Goal: Book appointment/travel/reservation

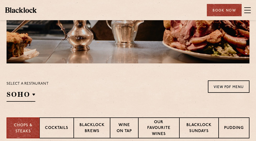
scroll to position [131, 0]
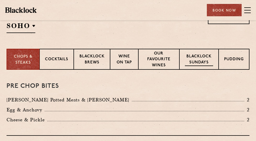
click at [202, 66] on p "Blacklock Sundays" at bounding box center [199, 60] width 28 height 12
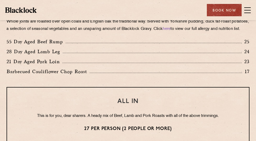
scroll to position [418, 0]
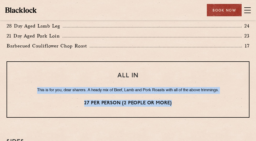
drag, startPoint x: 31, startPoint y: 101, endPoint x: 191, endPoint y: 110, distance: 160.1
click at [191, 110] on div "ALL IN This is for you, dear sharers. A heady mix of Beef, Lamb and Pork Roasts…" at bounding box center [128, 89] width 243 height 56
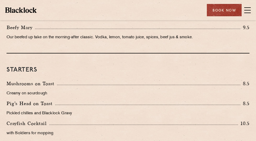
scroll to position [209, 0]
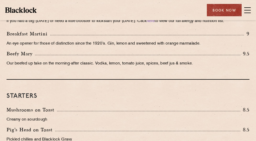
click at [0, 0] on link "[DATE] Roast" at bounding box center [0, 0] width 0 height 0
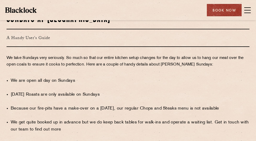
scroll to position [366, 0]
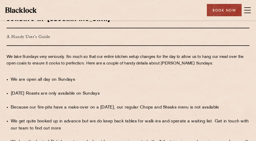
drag, startPoint x: 201, startPoint y: 81, endPoint x: 161, endPoint y: 64, distance: 43.4
click at [161, 69] on ul "We are open all day on Sundays Sunday Roasts are only available on Sundays Beca…" at bounding box center [130, 128] width 238 height 118
drag, startPoint x: 161, startPoint y: 64, endPoint x: 206, endPoint y: 80, distance: 47.7
click at [206, 104] on li "Because our fire-pits have a make-over on a Sunday, our regular Chops and Steak…" at bounding box center [130, 107] width 238 height 7
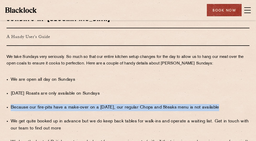
drag, startPoint x: 193, startPoint y: 77, endPoint x: 159, endPoint y: 62, distance: 37.3
click at [159, 62] on div "Sundays at Blacklock A Handy User's Guide We take Sundays very seriously. So mu…" at bounding box center [128, 108] width 251 height 190
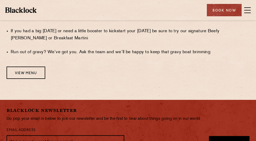
scroll to position [496, 0]
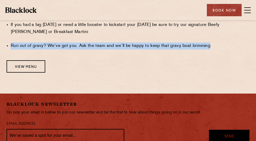
drag, startPoint x: 161, startPoint y: 56, endPoint x: 207, endPoint y: 73, distance: 48.3
click at [207, 49] on li "Run out of gravy? We’ve got you. Ask the team and we’ll be happy to keep that g…" at bounding box center [130, 45] width 238 height 7
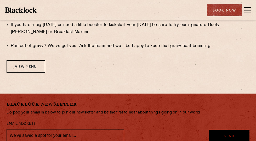
drag, startPoint x: 207, startPoint y: 73, endPoint x: 211, endPoint y: 82, distance: 10.4
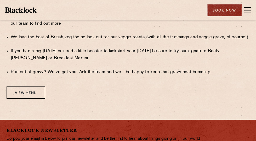
click at [236, 13] on div "Book Now" at bounding box center [224, 10] width 35 height 12
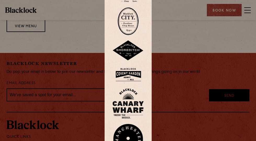
scroll to position [549, 0]
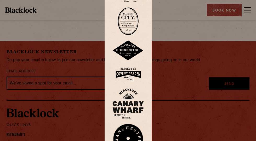
click at [243, 10] on div at bounding box center [128, 70] width 256 height 141
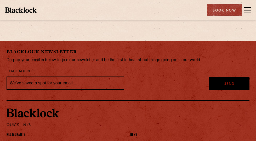
click at [241, 10] on div "Book Now" at bounding box center [224, 10] width 35 height 12
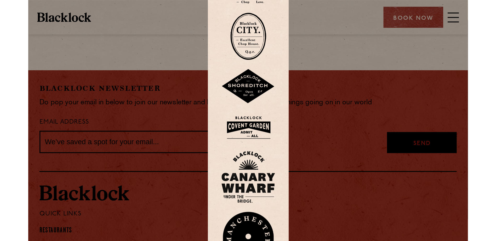
scroll to position [476, 0]
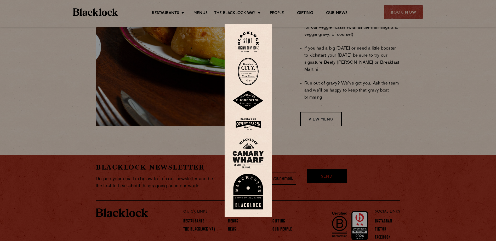
click at [255, 45] on img at bounding box center [247, 42] width 21 height 21
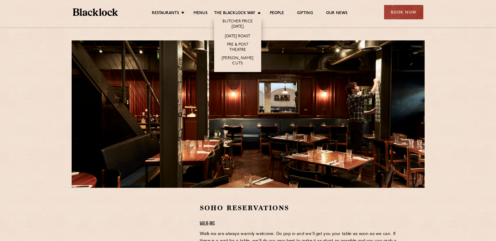
click at [235, 31] on li "[DATE] Roast" at bounding box center [237, 36] width 47 height 10
click at [236, 34] on link "[DATE] Roast" at bounding box center [237, 37] width 25 height 6
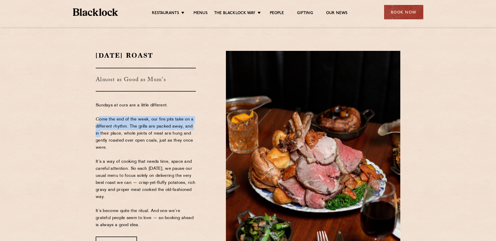
drag, startPoint x: 95, startPoint y: 121, endPoint x: 194, endPoint y: 125, distance: 99.1
click at [194, 125] on div "Sunday Roast Almost as Good as Mum's Sundays at ours are a little different. Co…" at bounding box center [157, 151] width 130 height 200
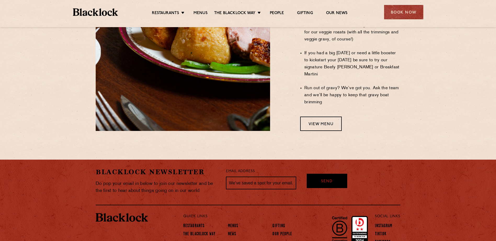
scroll to position [476, 0]
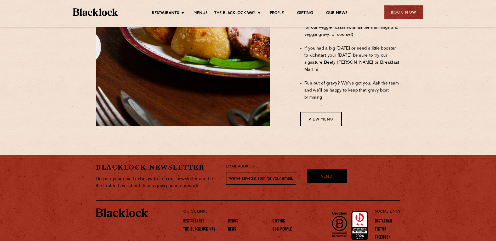
click at [409, 13] on div "Book Now" at bounding box center [403, 12] width 39 height 14
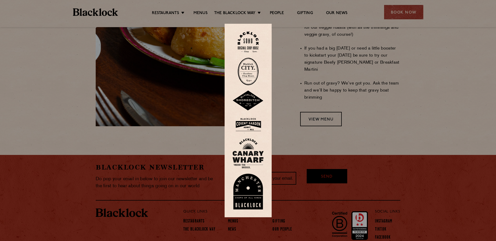
click at [368, 26] on div at bounding box center [248, 120] width 496 height 241
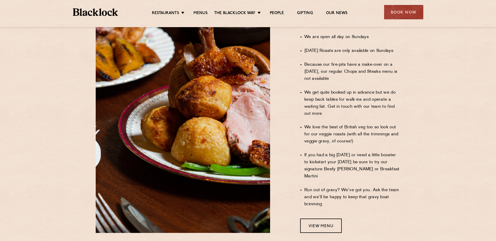
scroll to position [346, 0]
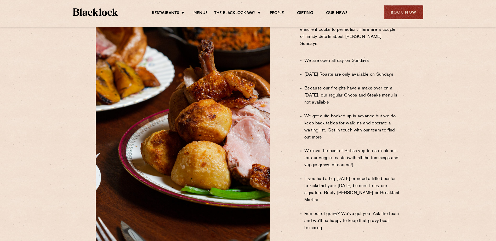
click at [414, 8] on div "Book Now" at bounding box center [403, 12] width 39 height 14
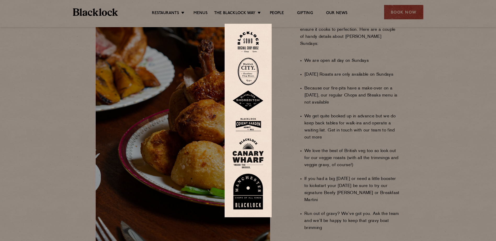
click at [242, 46] on img at bounding box center [247, 42] width 21 height 21
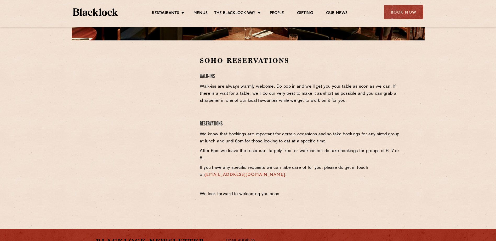
scroll to position [235, 0]
